Goal: Task Accomplishment & Management: Manage account settings

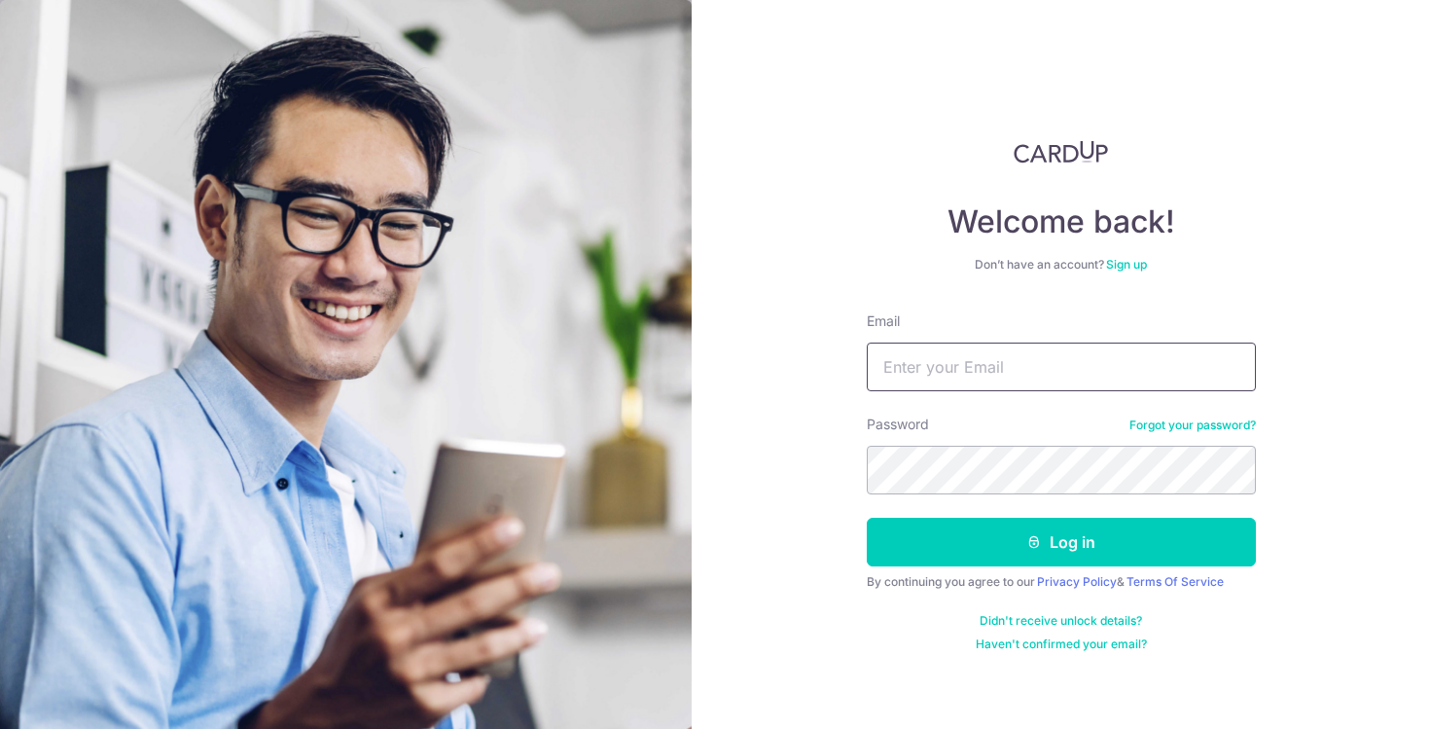
click at [991, 365] on input "Email" at bounding box center [1061, 366] width 389 height 49
type input "[EMAIL_ADDRESS][DOMAIN_NAME]"
click at [867, 518] on button "Log in" at bounding box center [1061, 542] width 389 height 49
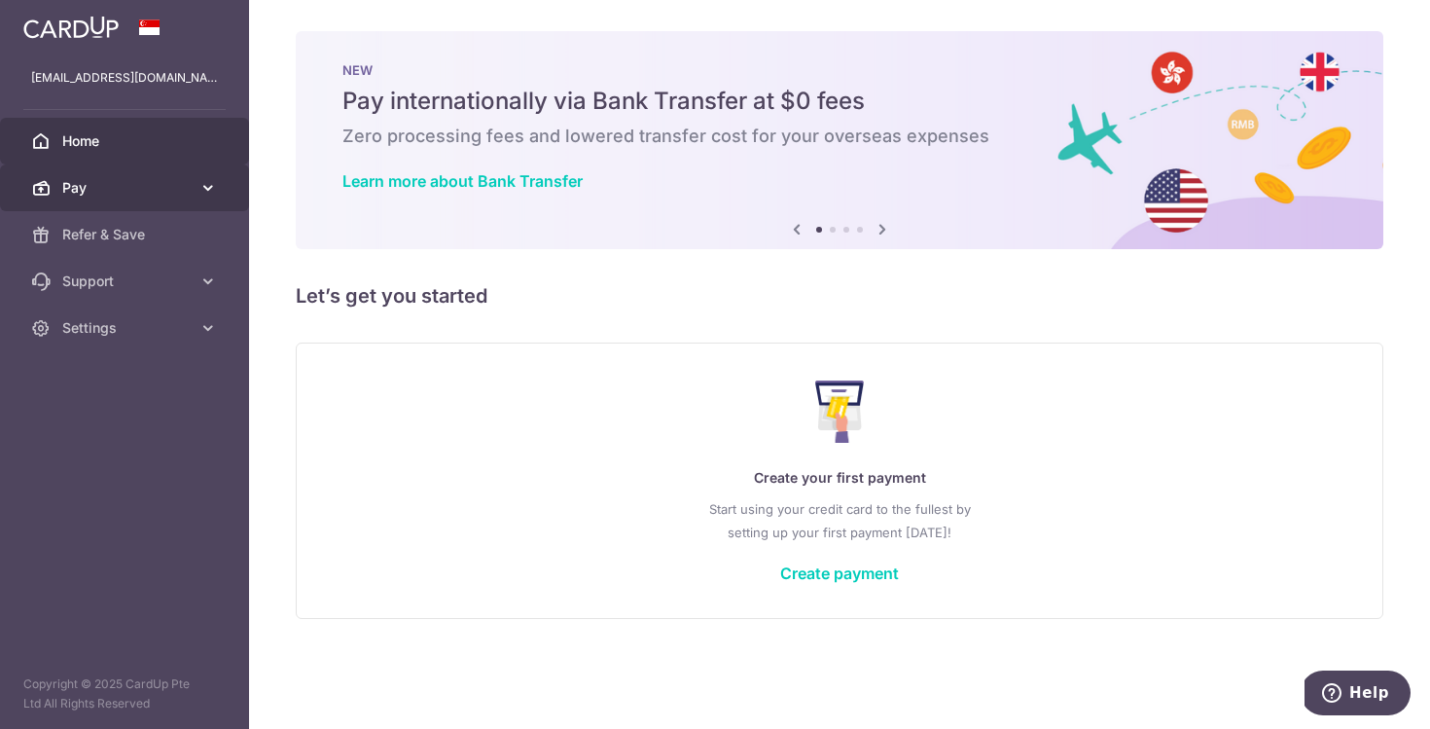
click at [190, 190] on span "Pay" at bounding box center [126, 187] width 128 height 19
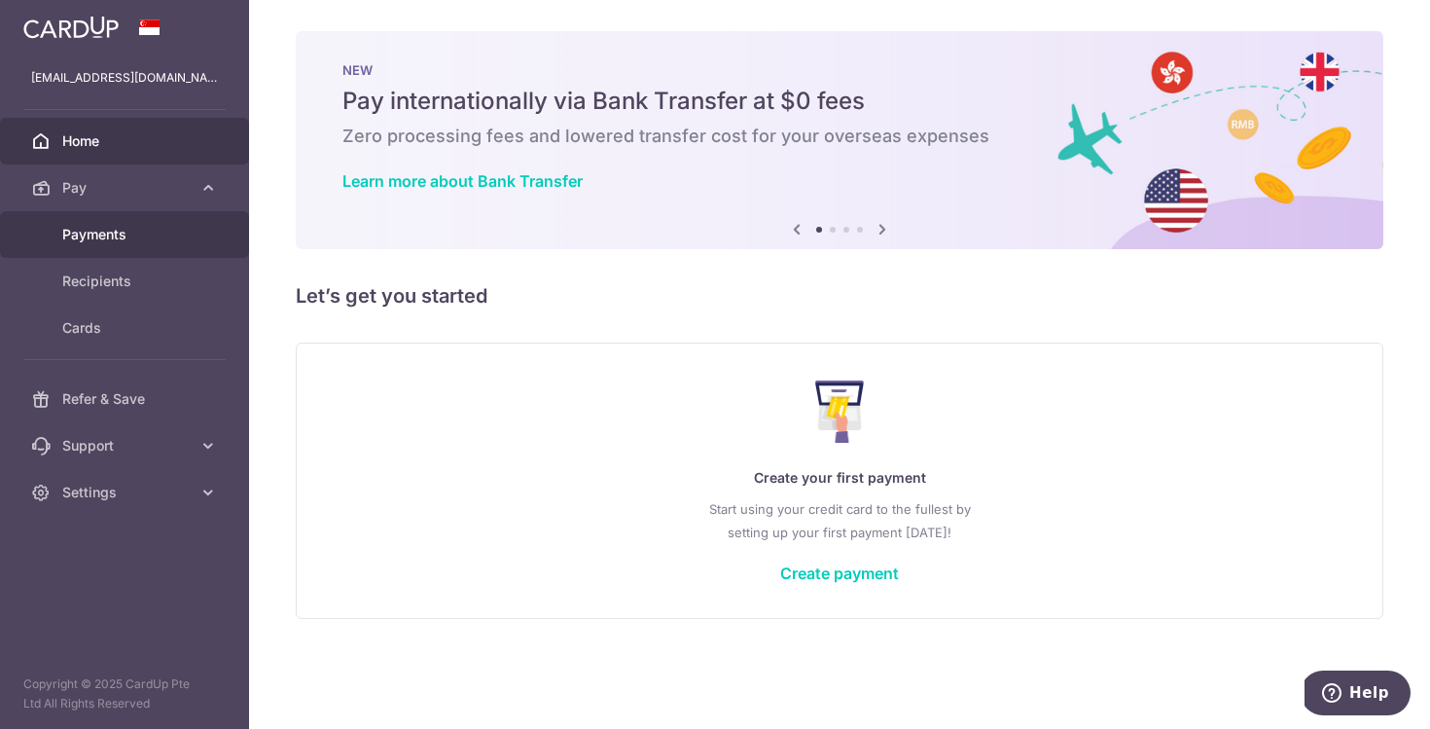
click at [164, 235] on span "Payments" at bounding box center [126, 234] width 128 height 19
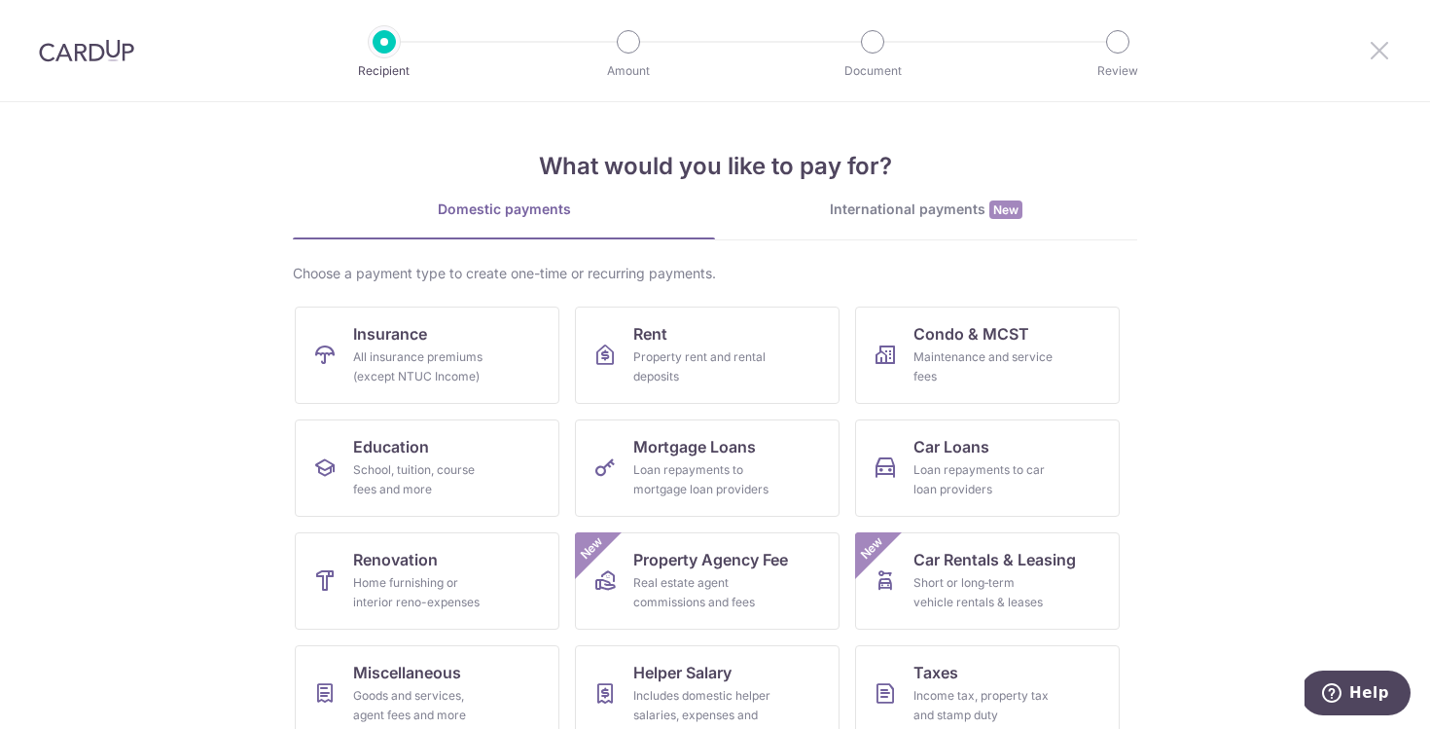
click at [1379, 50] on icon at bounding box center [1379, 50] width 23 height 24
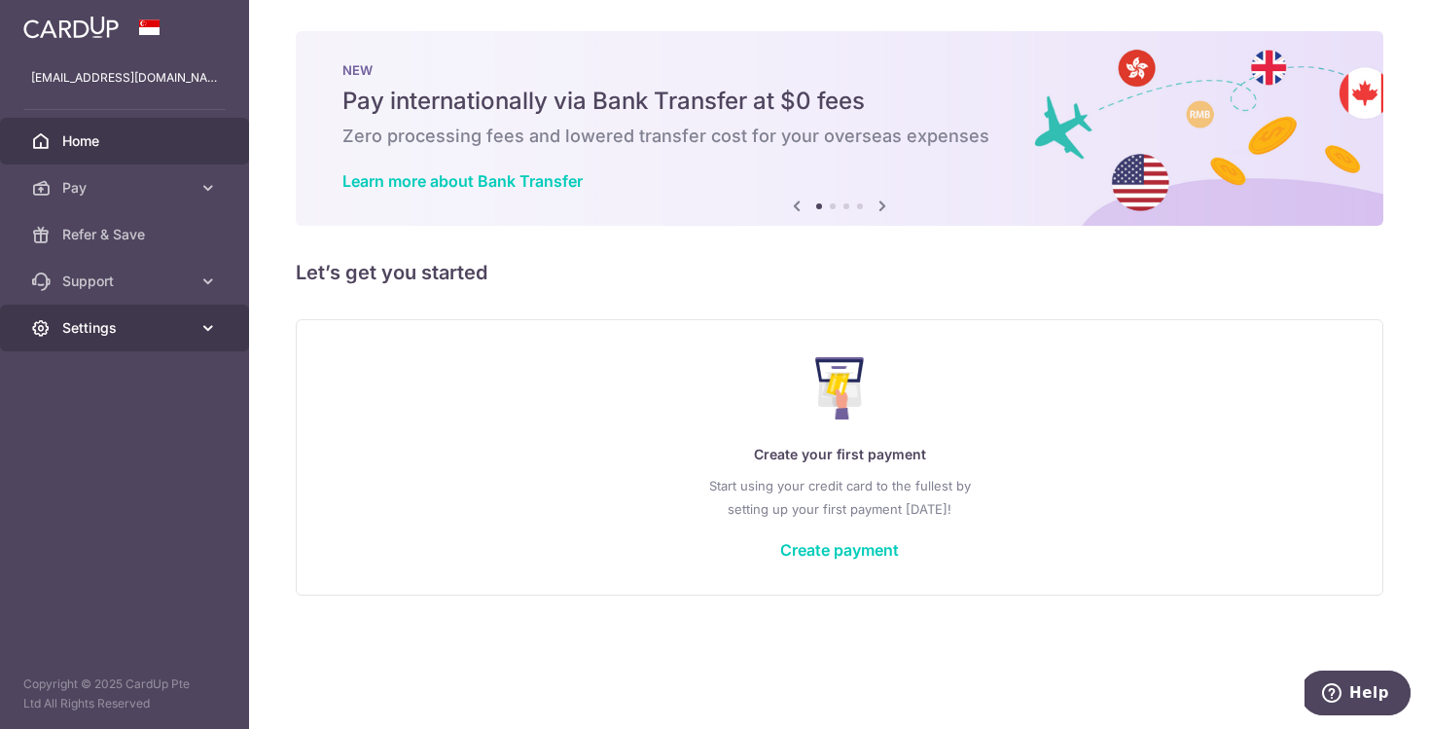
click at [150, 330] on span "Settings" at bounding box center [126, 327] width 128 height 19
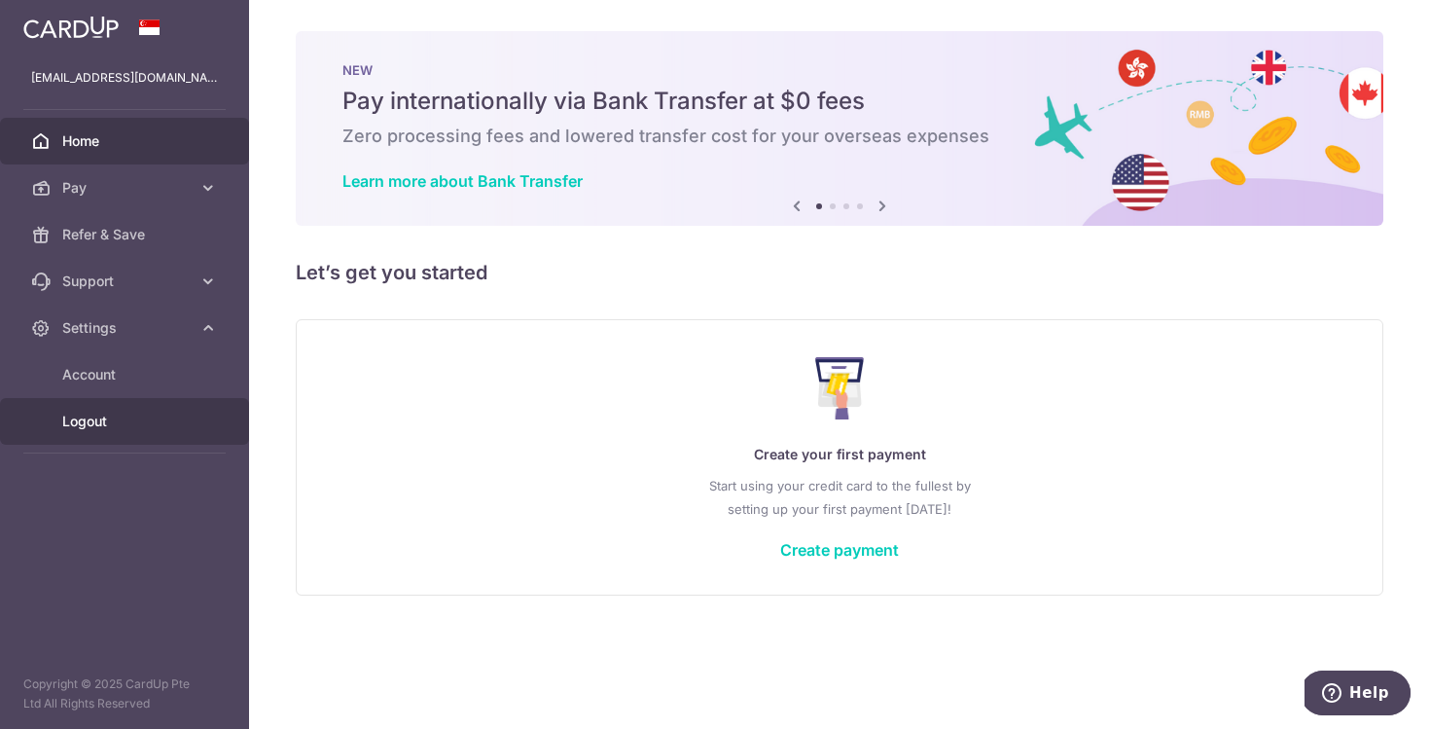
click at [98, 417] on span "Logout" at bounding box center [126, 421] width 128 height 19
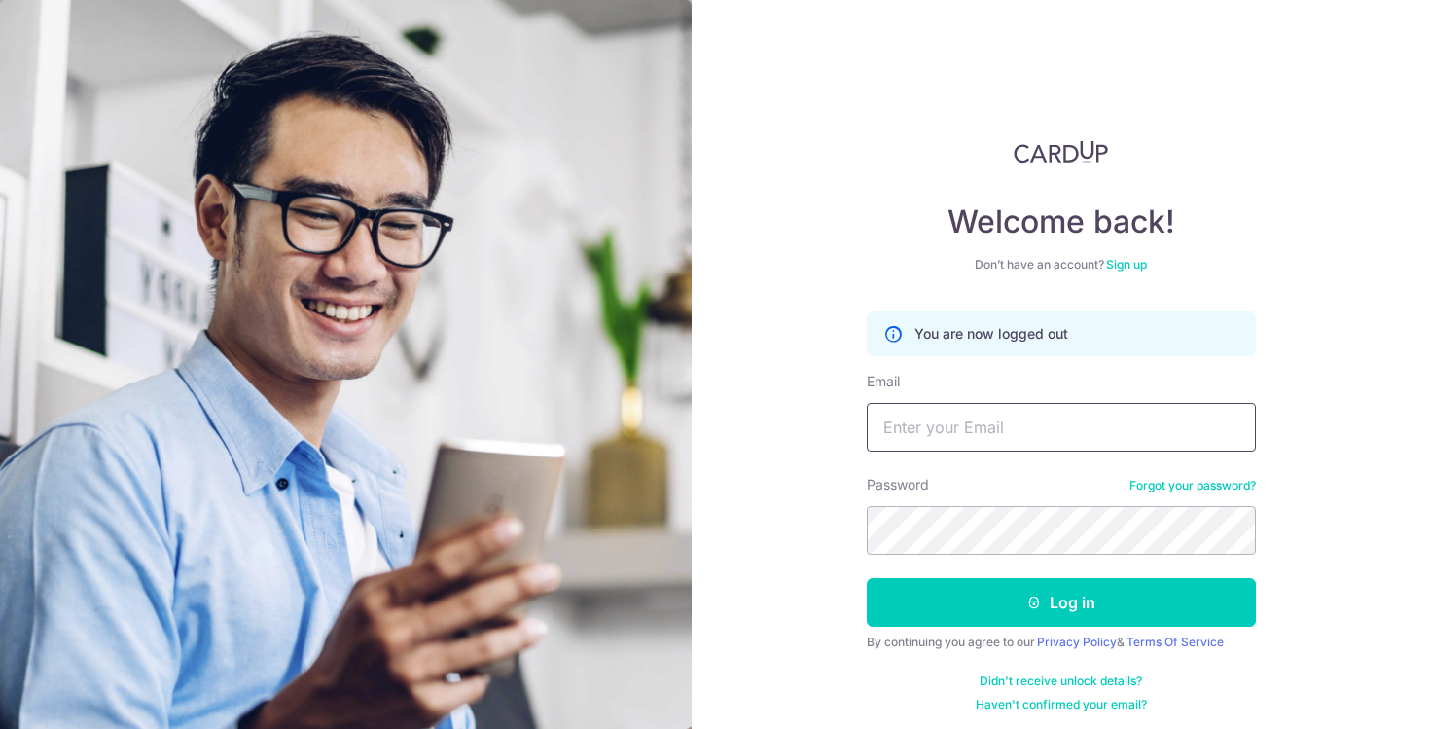
click at [913, 412] on input "Email" at bounding box center [1061, 427] width 389 height 49
type input "[EMAIL_ADDRESS][DOMAIN_NAME]"
click at [867, 578] on button "Log in" at bounding box center [1061, 602] width 389 height 49
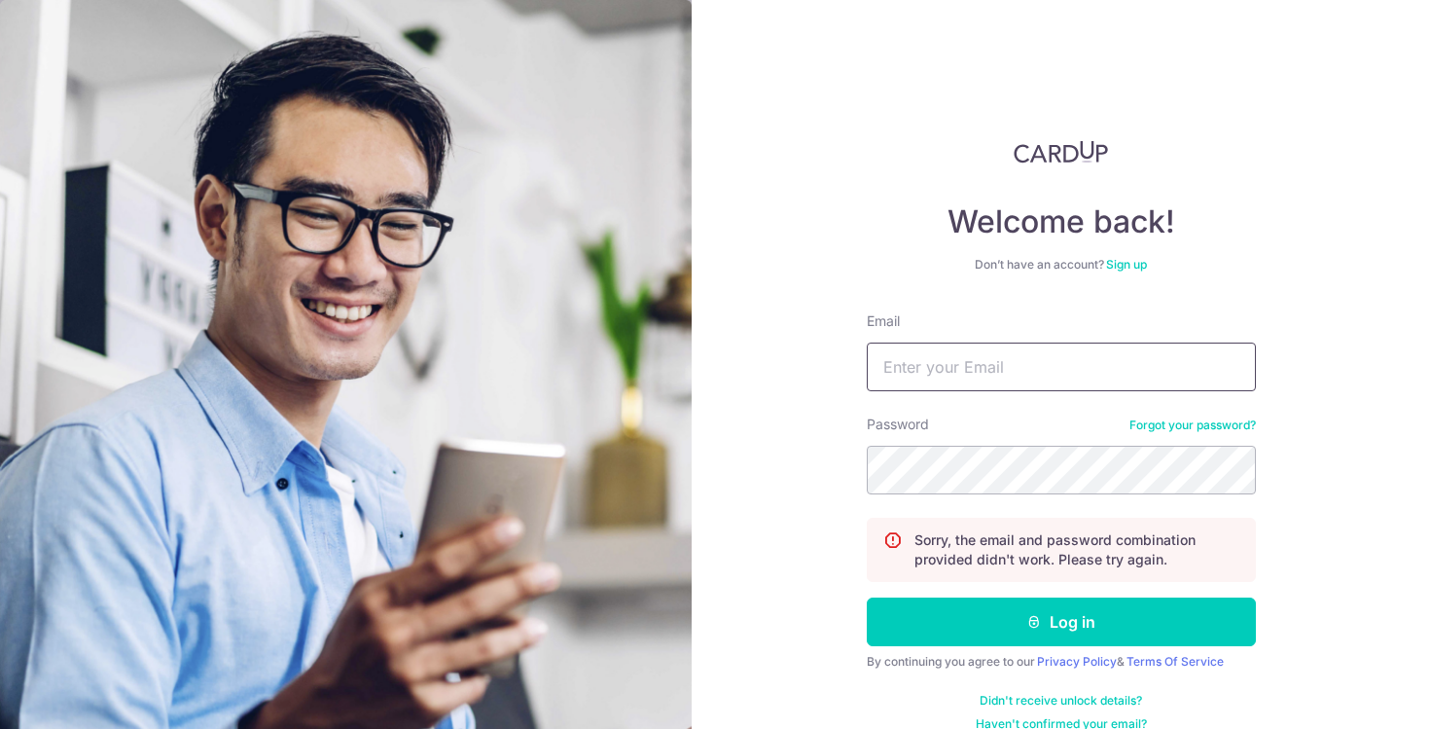
click at [950, 372] on input "Email" at bounding box center [1061, 366] width 389 height 49
click at [915, 368] on input "[EMAIL_ADDRESS][DOMAIN_NAME]" at bounding box center [1061, 366] width 389 height 49
type input "[EMAIL_ADDRESS][DOMAIN_NAME]"
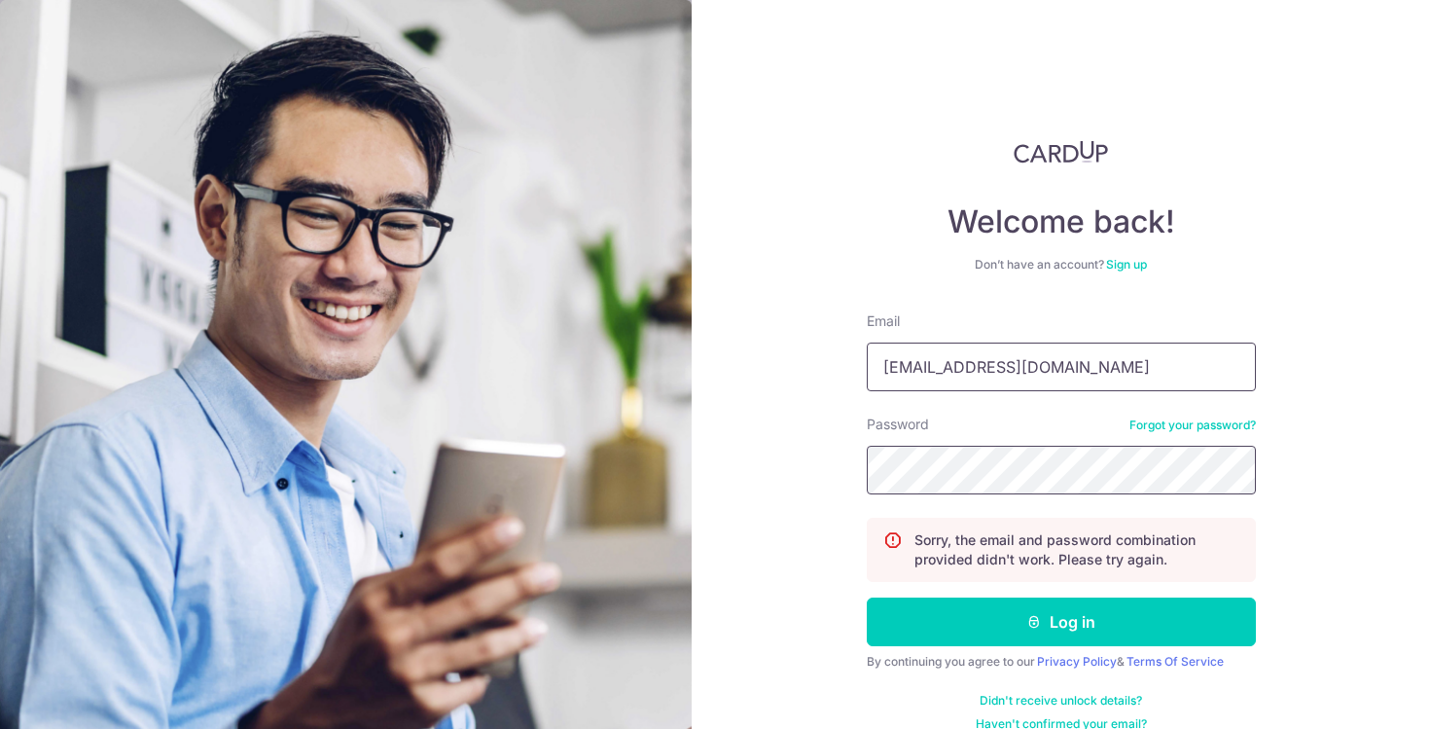
click at [867, 597] on button "Log in" at bounding box center [1061, 621] width 389 height 49
